Goal: Navigation & Orientation: Find specific page/section

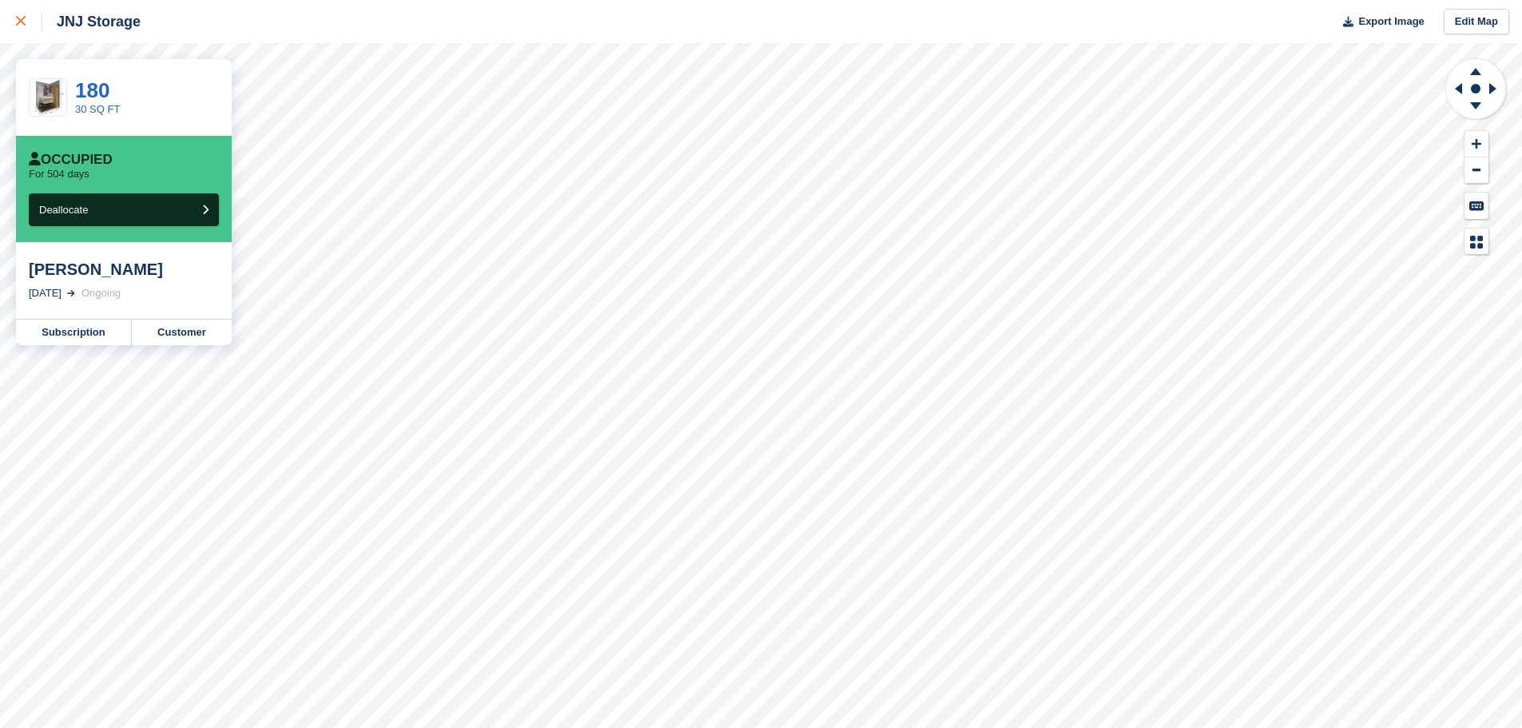
click at [24, 22] on icon at bounding box center [21, 21] width 10 height 10
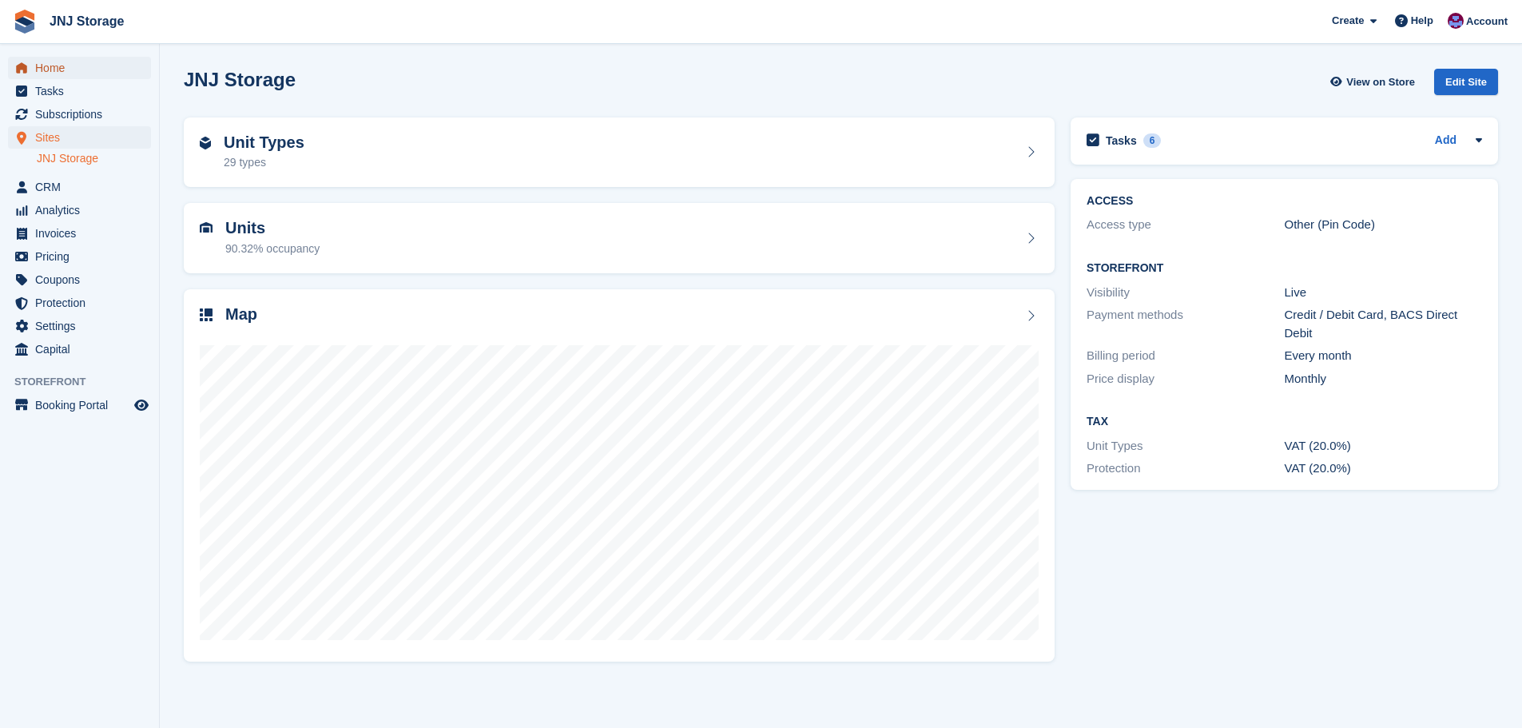
click at [85, 69] on span "Home" at bounding box center [83, 68] width 96 height 22
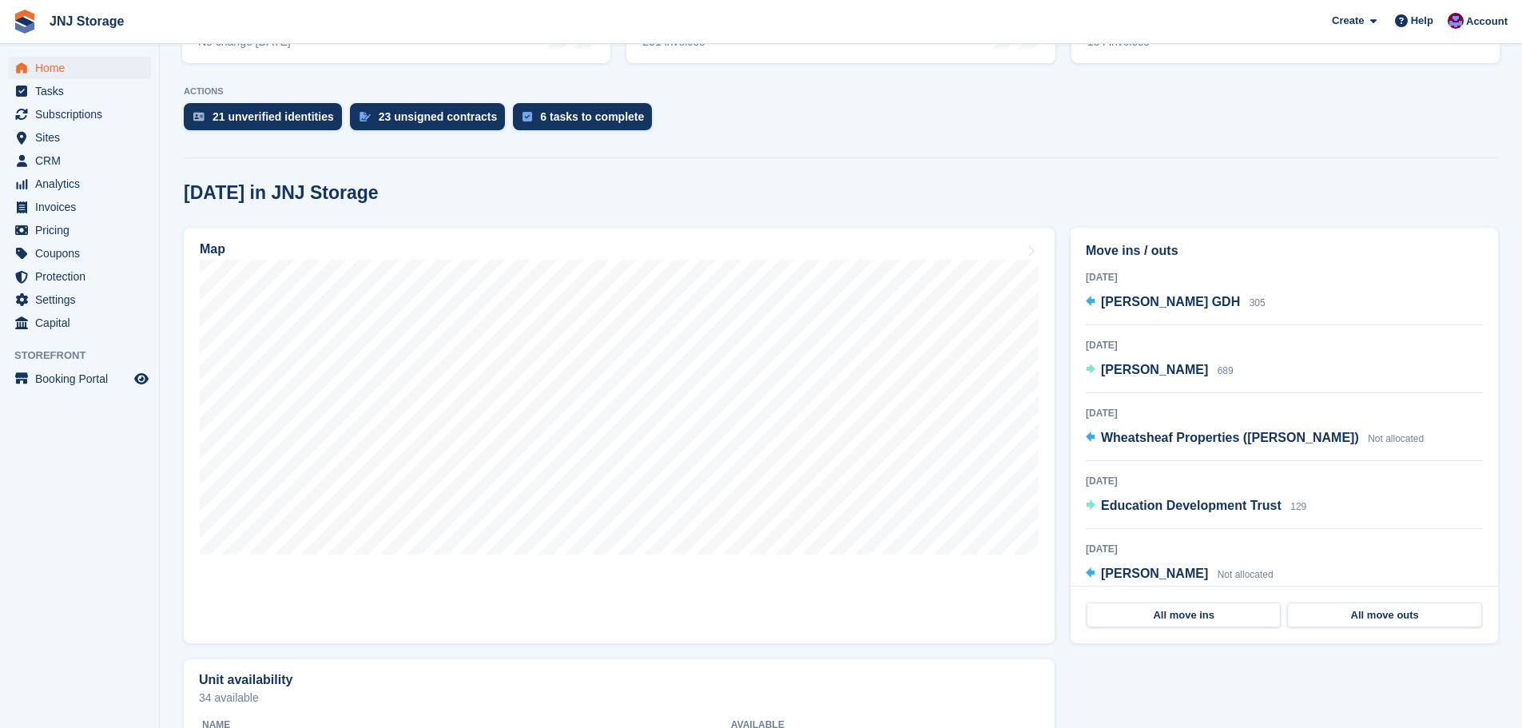
scroll to position [320, 0]
